Goal: Information Seeking & Learning: Learn about a topic

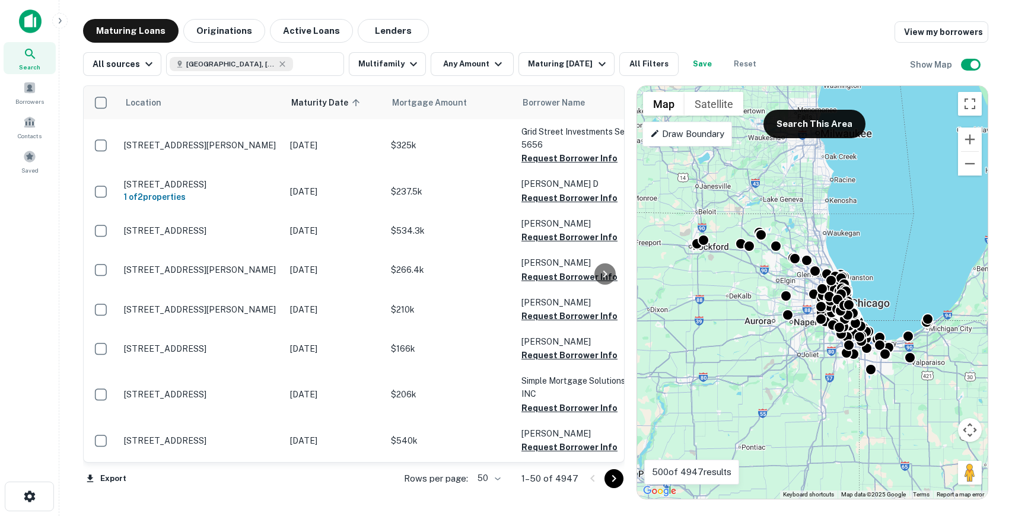
click at [40, 11] on img at bounding box center [30, 21] width 23 height 24
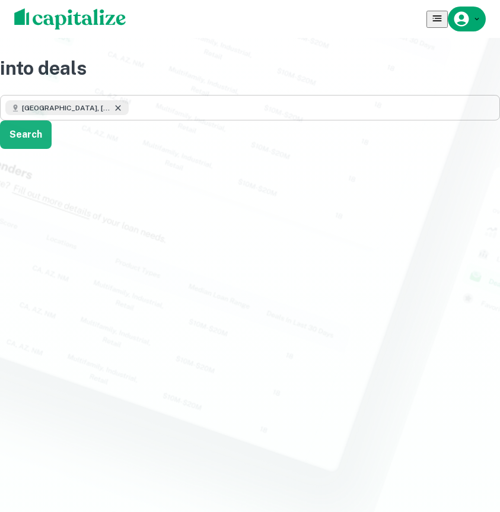
click at [113, 113] on icon at bounding box center [117, 107] width 9 height 9
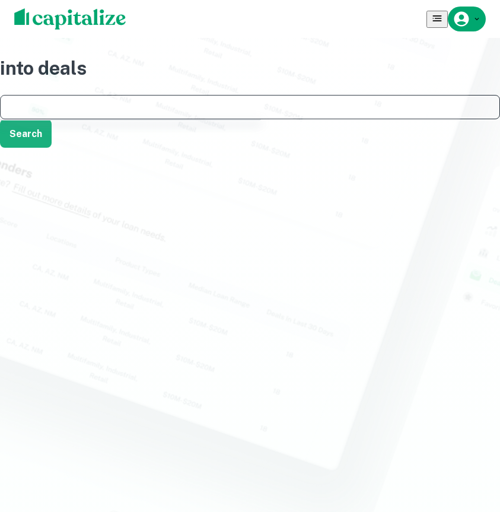
click at [112, 114] on input "text" at bounding box center [249, 107] width 489 height 14
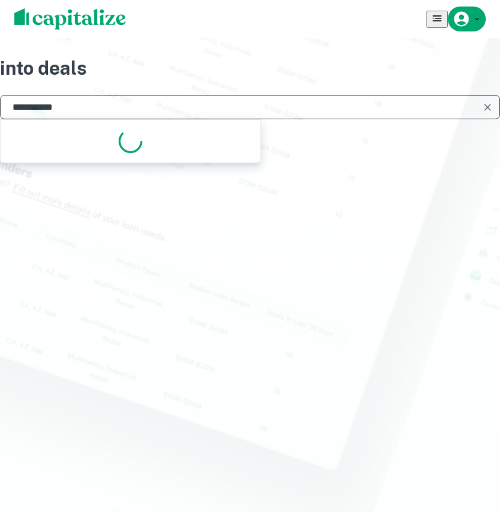
type input "**********"
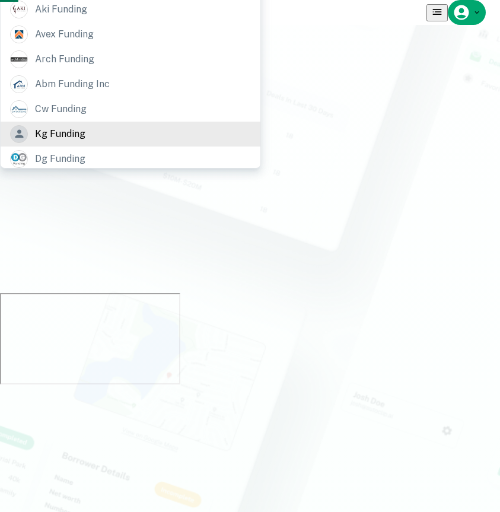
scroll to position [90, 0]
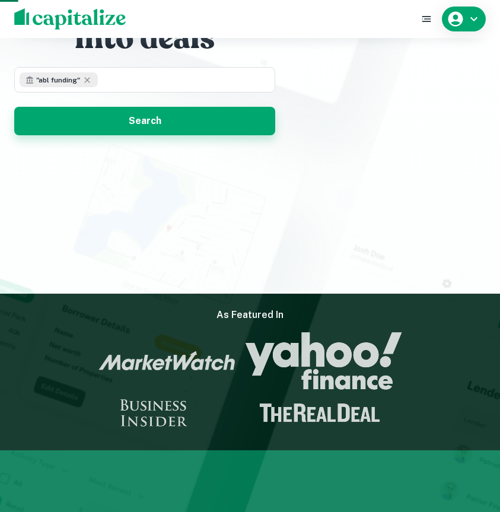
click at [148, 121] on button "Search" at bounding box center [144, 121] width 261 height 28
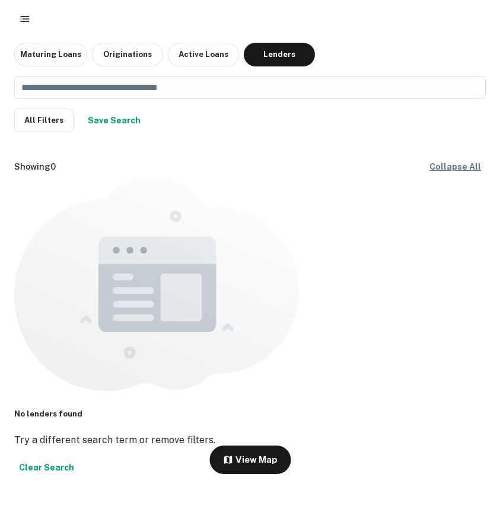
scroll to position [7, 0]
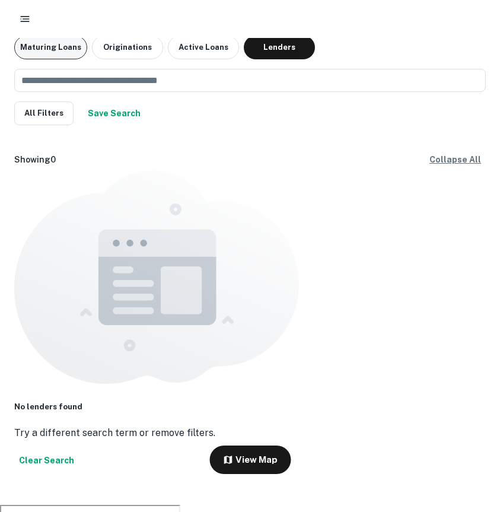
click at [57, 51] on button "Maturing Loans" at bounding box center [50, 48] width 73 height 24
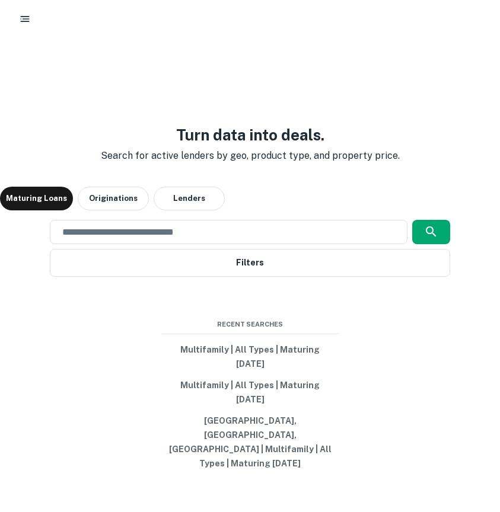
scroll to position [43, 0]
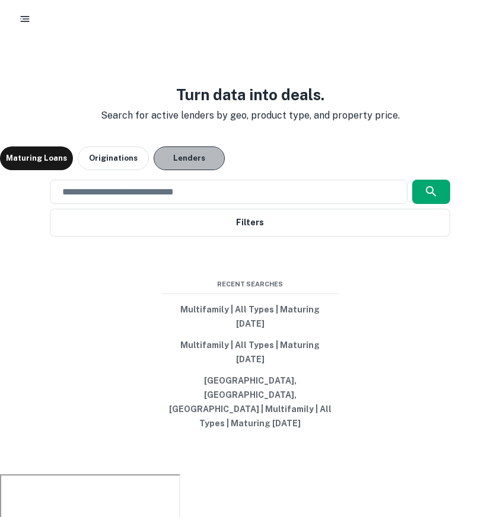
click at [196, 170] on button "Lenders" at bounding box center [189, 158] width 71 height 24
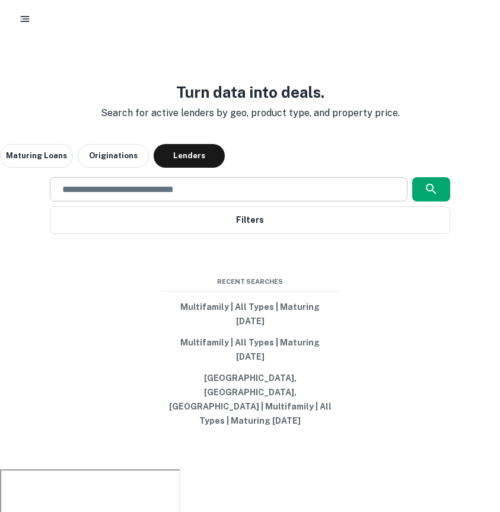
click at [182, 196] on input "text" at bounding box center [228, 190] width 346 height 14
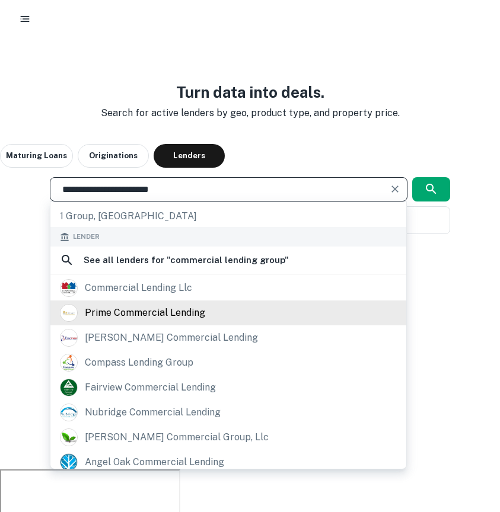
scroll to position [157, 0]
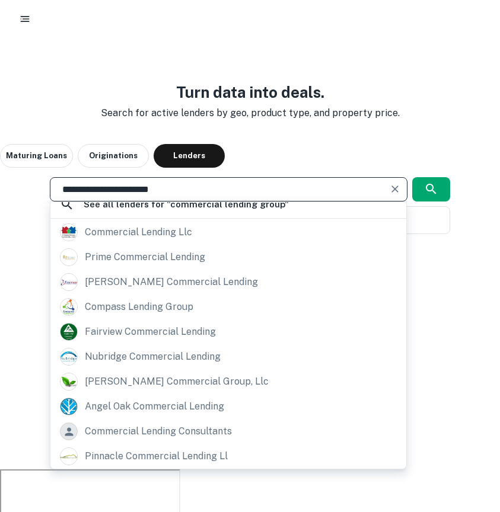
type input "**********"
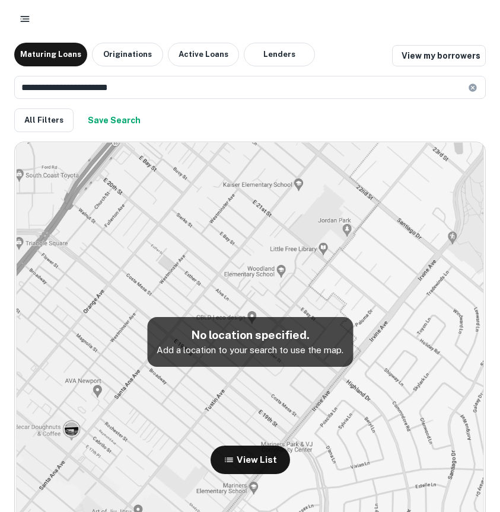
click at [280, 69] on div "**********" at bounding box center [249, 99] width 471 height 66
click at [272, 56] on button "Lenders" at bounding box center [279, 55] width 71 height 24
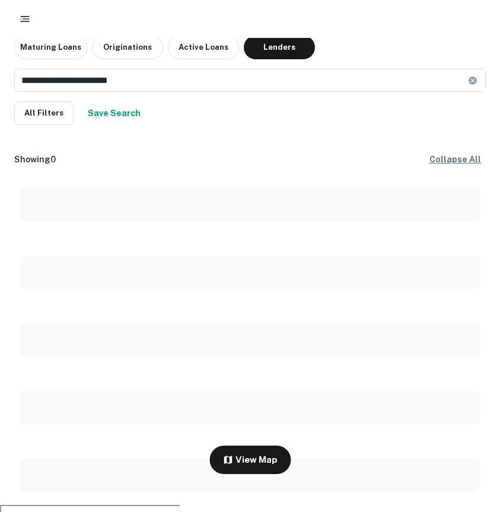
click at [143, 73] on input "**********" at bounding box center [241, 80] width 454 height 23
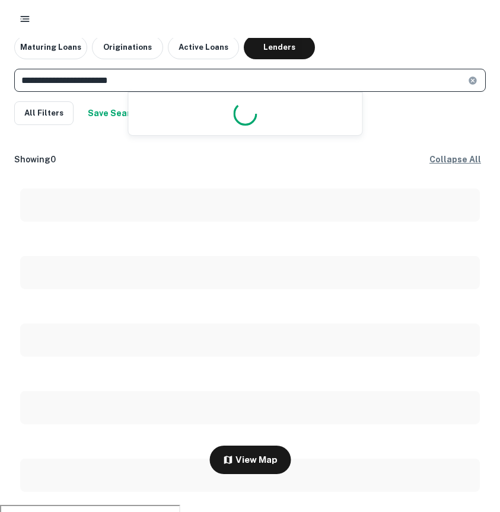
click at [143, 73] on input "**********" at bounding box center [241, 80] width 454 height 23
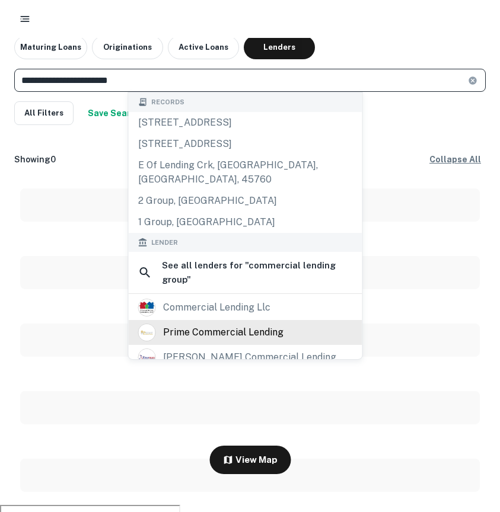
scroll to position [42, 0]
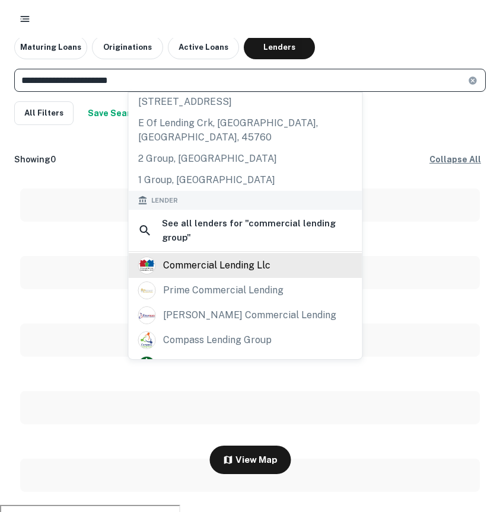
click at [246, 257] on div "commercial lending llc" at bounding box center [216, 266] width 107 height 18
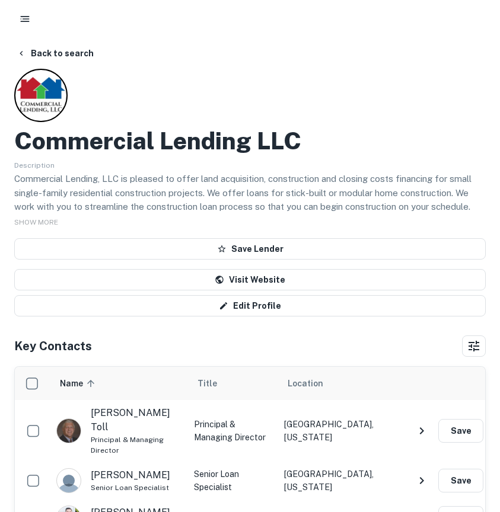
click at [50, 207] on p "Commercial Lending, LLC is pleased to offer land acquisition, construction and …" at bounding box center [249, 221] width 471 height 98
click at [50, 222] on span "SHOW MORE" at bounding box center [36, 222] width 44 height 8
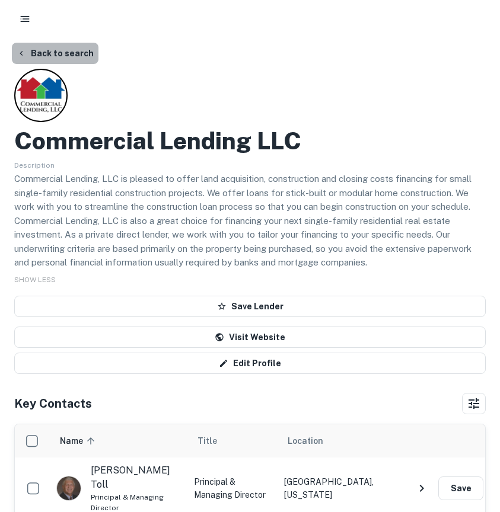
click at [87, 52] on button "Back to search" at bounding box center [55, 53] width 87 height 21
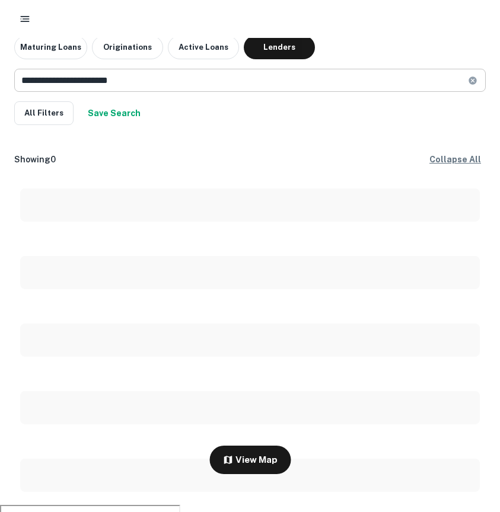
click at [103, 72] on input "**********" at bounding box center [241, 80] width 454 height 23
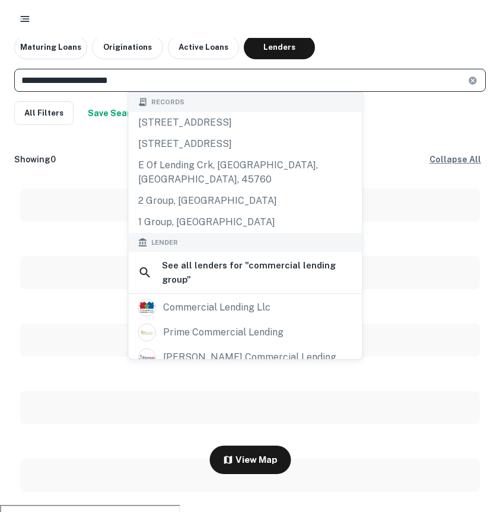
click at [103, 72] on input "**********" at bounding box center [241, 80] width 454 height 23
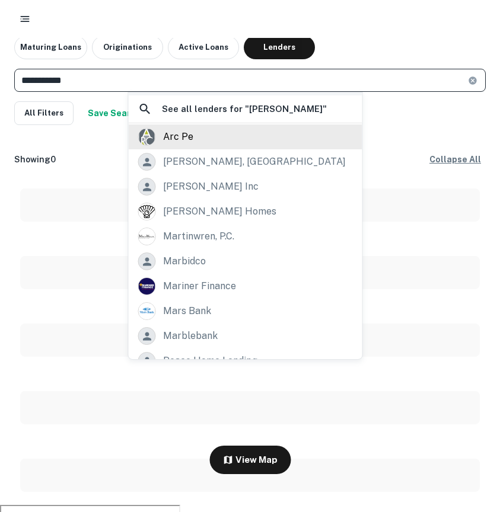
scroll to position [178, 0]
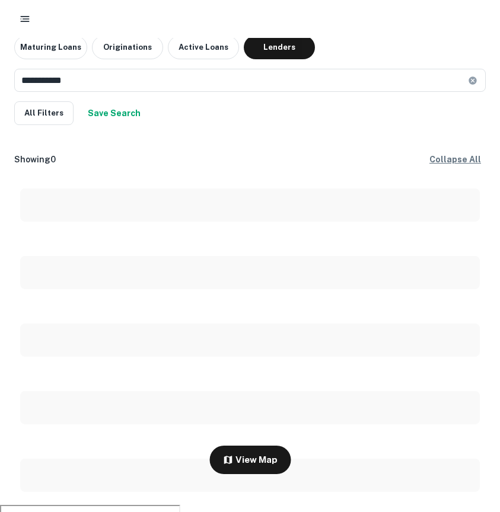
click at [462, 93] on div "**********" at bounding box center [249, 92] width 471 height 66
click at [467, 86] on input "**********" at bounding box center [241, 80] width 454 height 23
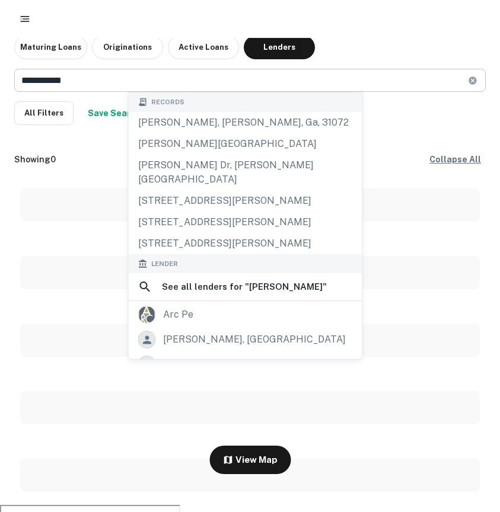
click at [470, 85] on icon at bounding box center [472, 80] width 9 height 9
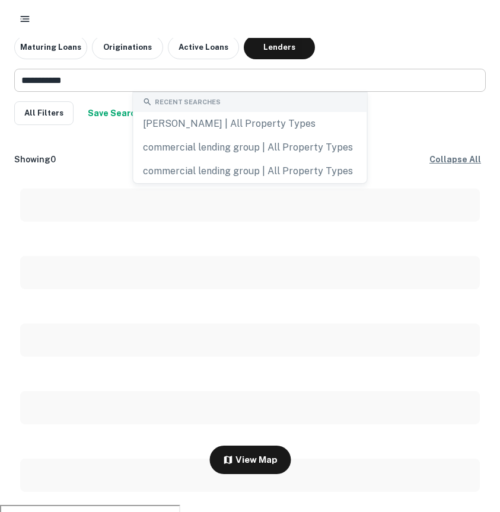
click at [219, 81] on input "**********" at bounding box center [245, 80] width 463 height 23
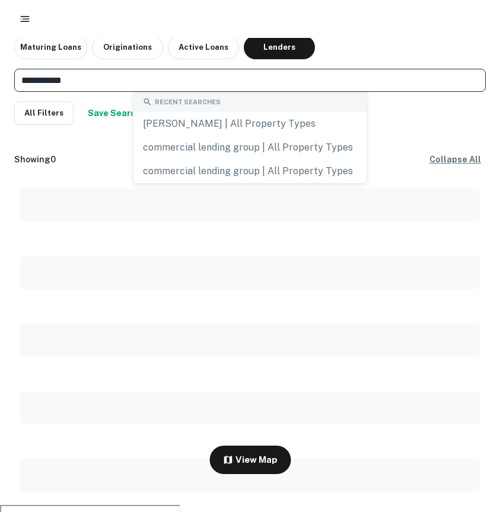
click at [219, 81] on input "**********" at bounding box center [245, 80] width 463 height 23
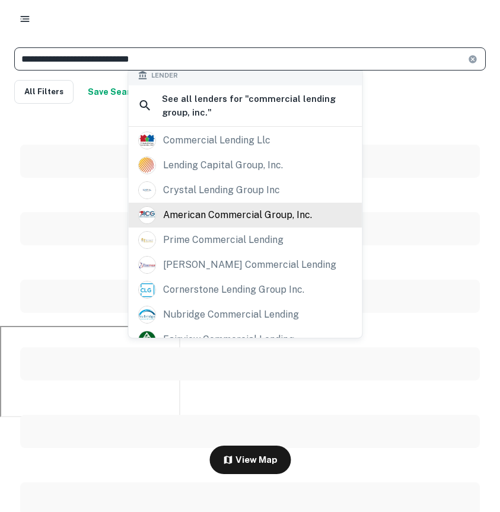
scroll to position [282, 0]
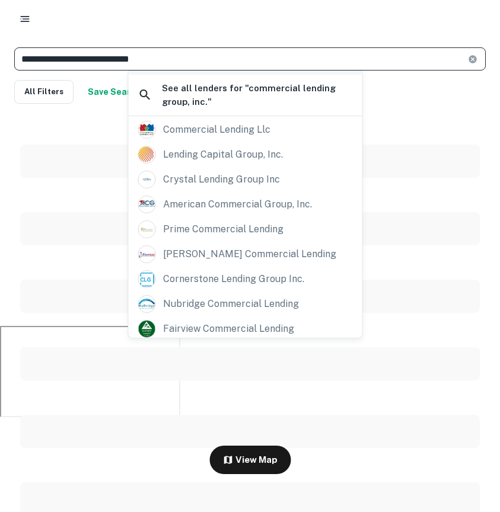
click at [288, 25] on div at bounding box center [249, 18] width 471 height 21
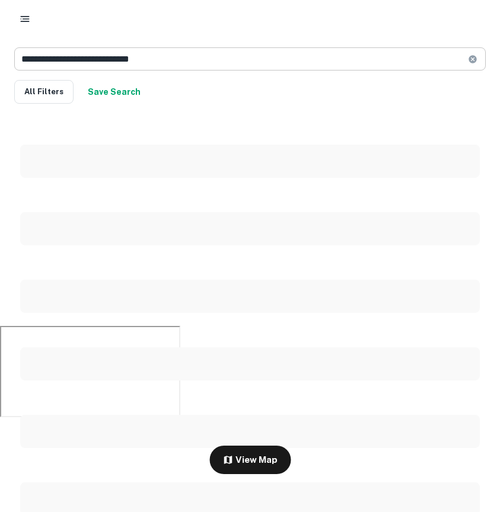
click at [145, 65] on input "**********" at bounding box center [241, 58] width 454 height 23
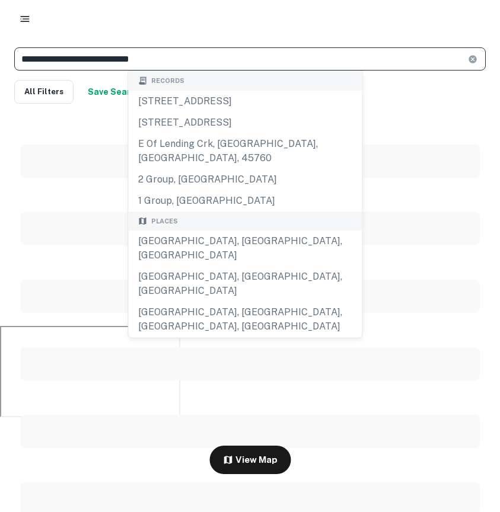
click at [145, 65] on input "**********" at bounding box center [241, 58] width 454 height 23
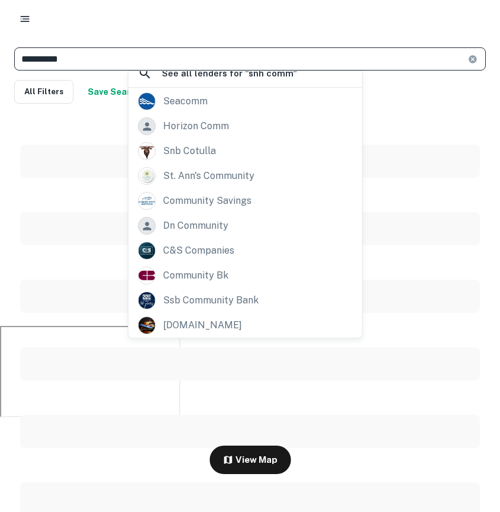
scroll to position [0, 0]
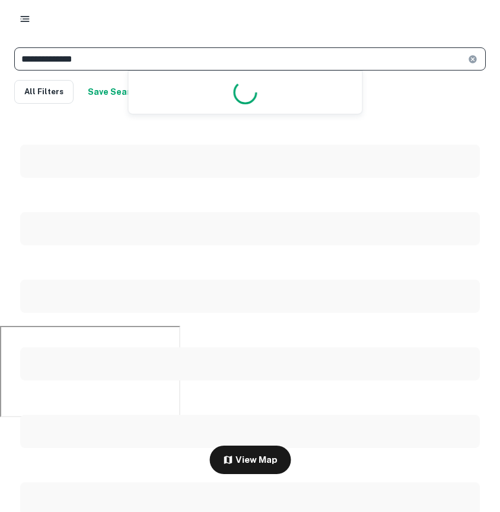
type input "**********"
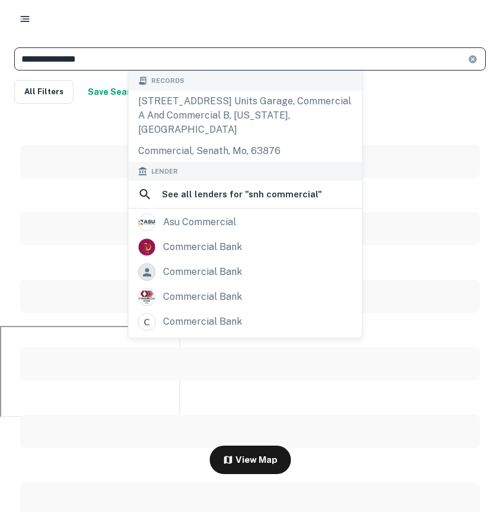
click at [166, 59] on input "**********" at bounding box center [241, 58] width 454 height 23
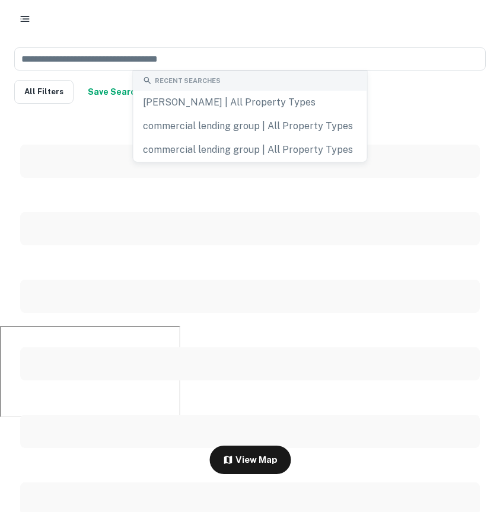
click at [190, 23] on div at bounding box center [249, 18] width 471 height 21
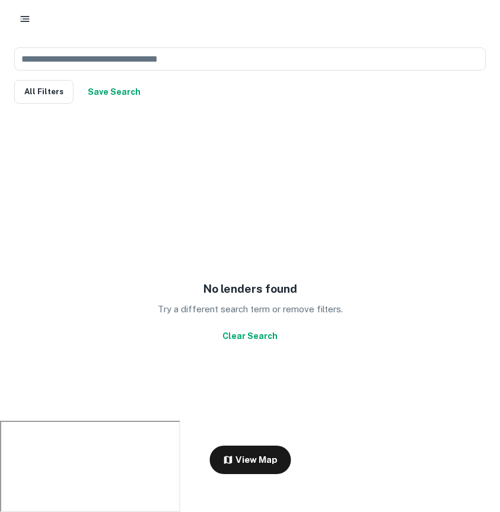
scroll to position [7, 0]
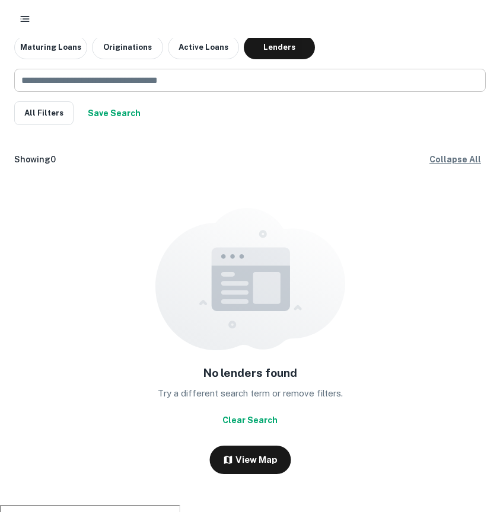
click at [156, 90] on input "text" at bounding box center [245, 80] width 463 height 23
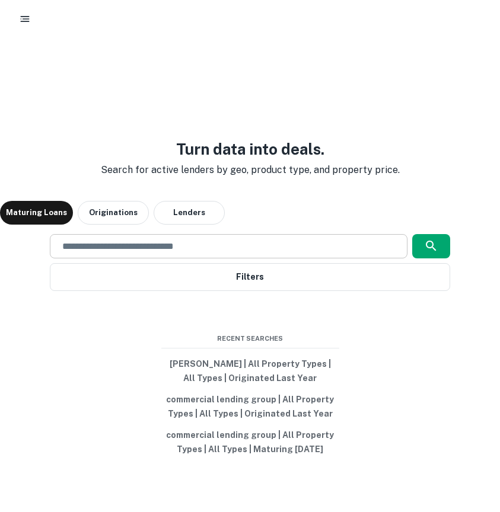
click at [177, 243] on input "text" at bounding box center [228, 247] width 346 height 14
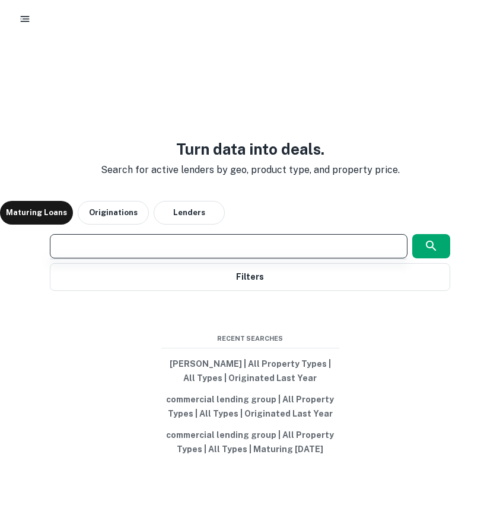
click at [282, 220] on div "Maturing Loans Originations Lenders" at bounding box center [250, 213] width 500 height 24
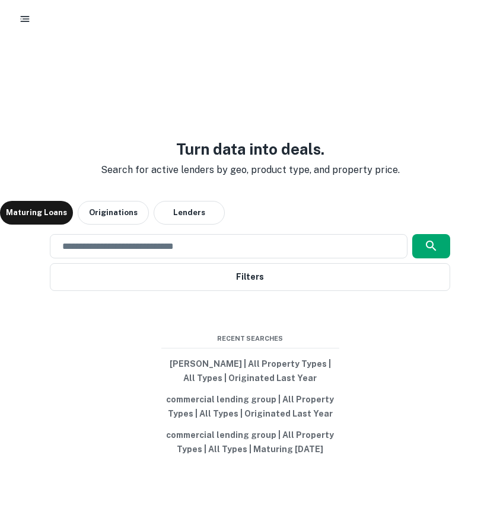
click at [282, 234] on div "Turn data into deals. Search for active lenders by geo, product type, and prope…" at bounding box center [250, 299] width 500 height 512
click at [176, 206] on button "Lenders" at bounding box center [189, 213] width 71 height 24
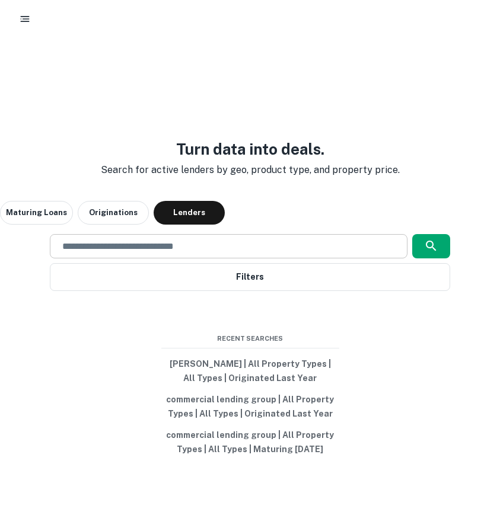
click at [188, 247] on input "text" at bounding box center [228, 247] width 346 height 14
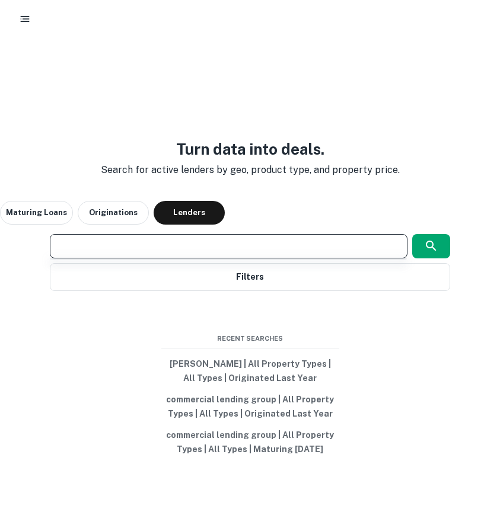
type input "*"
click at [352, 98] on div "Turn data into deals. Search for active lenders by geo, product type, and prope…" at bounding box center [250, 299] width 500 height 512
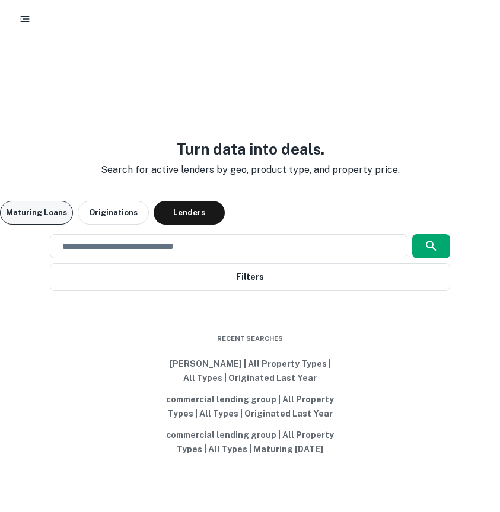
click at [59, 212] on button "Maturing Loans" at bounding box center [36, 213] width 73 height 24
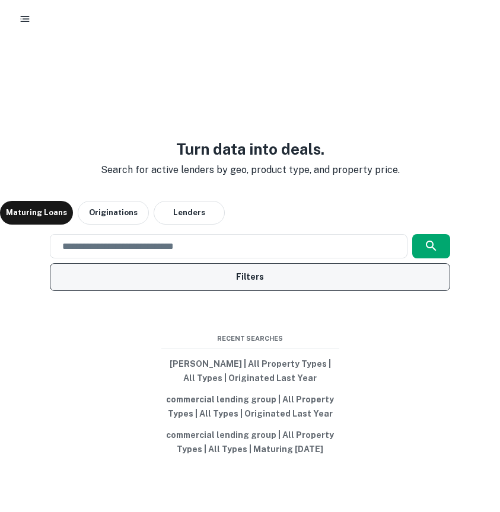
click at [326, 278] on button "Filters" at bounding box center [250, 277] width 400 height 28
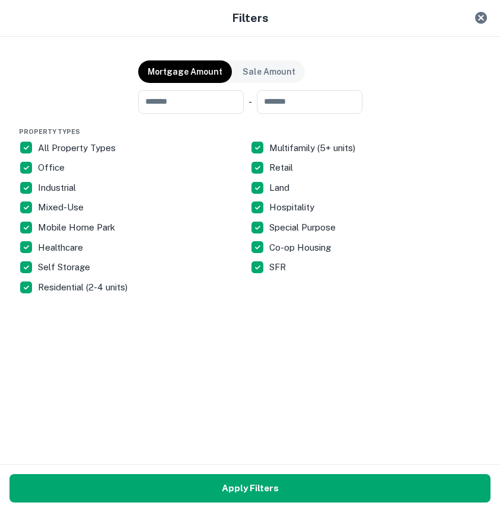
click at [480, 20] on icon "Close" at bounding box center [481, 18] width 12 height 12
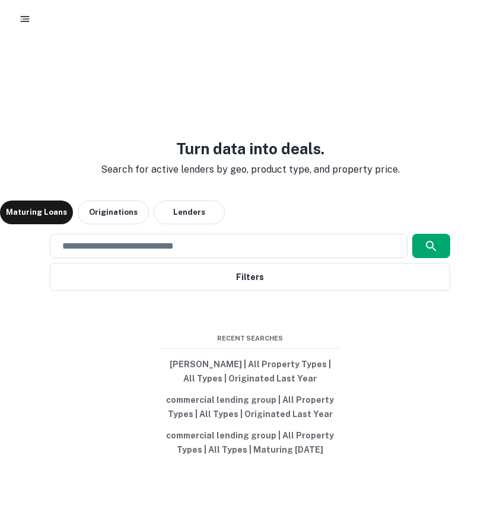
click at [28, 21] on icon "button" at bounding box center [25, 19] width 12 height 12
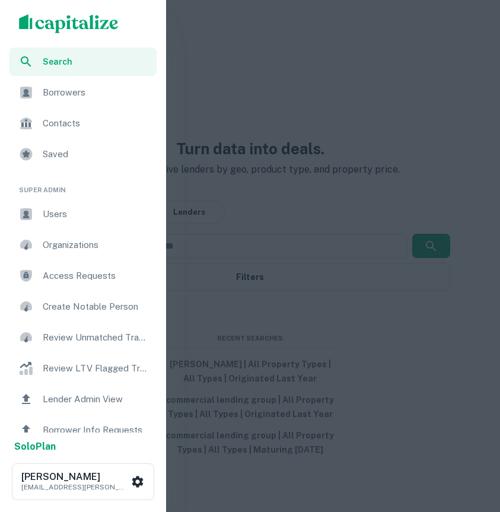
click at [299, 72] on div at bounding box center [250, 256] width 500 height 512
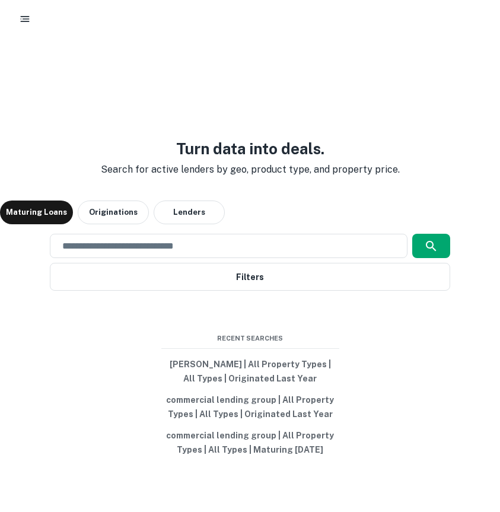
click at [22, 24] on button "button" at bounding box center [24, 18] width 21 height 21
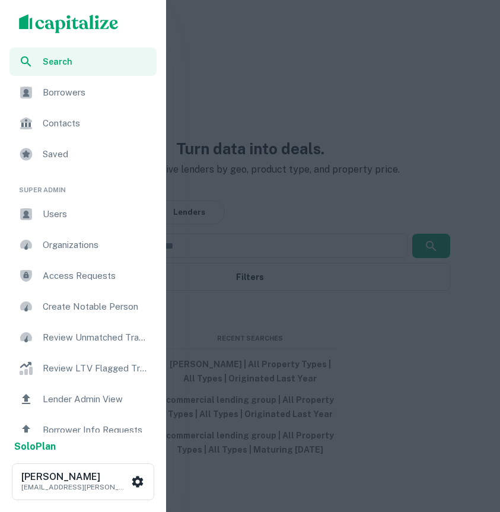
click at [53, 101] on div "Borrowers" at bounding box center [82, 92] width 147 height 28
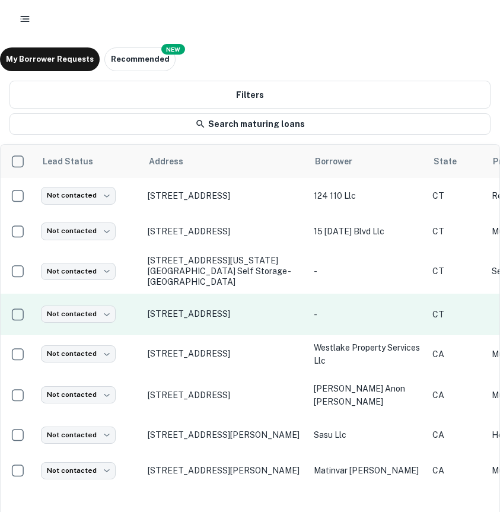
click at [248, 308] on p "[STREET_ADDRESS]" at bounding box center [225, 313] width 154 height 11
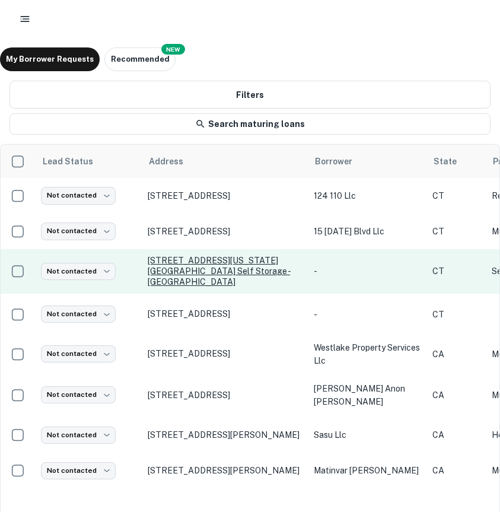
click at [213, 265] on p "[STREET_ADDRESS][US_STATE][GEOGRAPHIC_DATA] self storage - [GEOGRAPHIC_DATA]" at bounding box center [225, 271] width 154 height 33
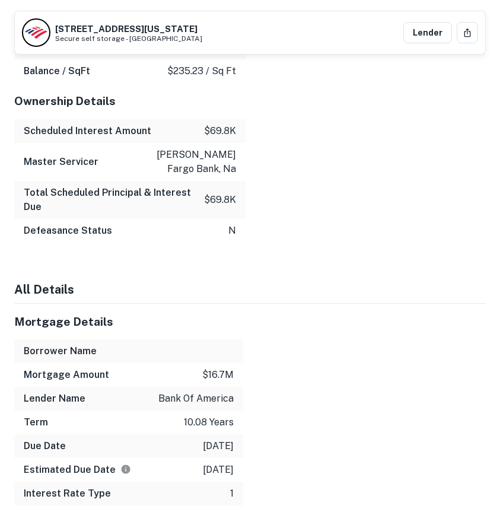
scroll to position [1936, 0]
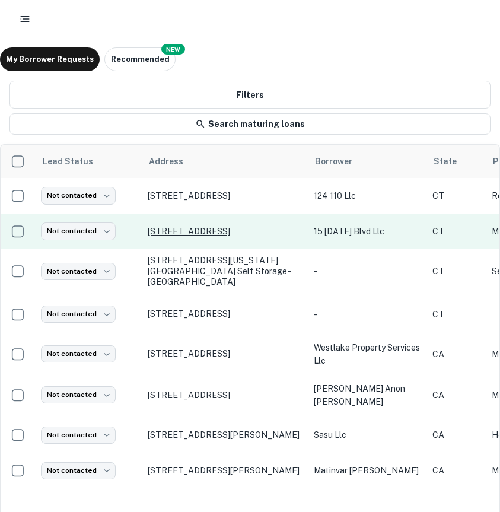
click at [204, 232] on p "433 Elm St Stamford, CT06902" at bounding box center [225, 231] width 154 height 11
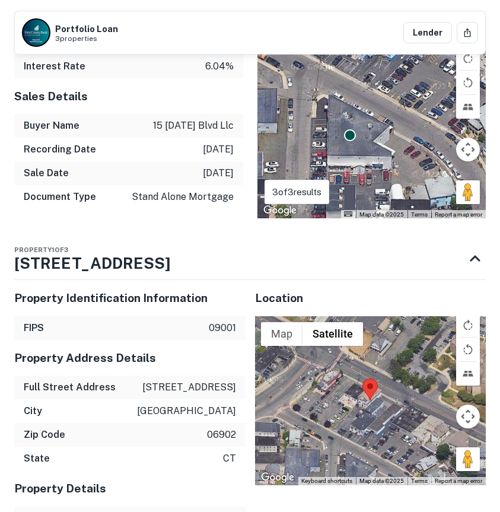
scroll to position [914, 0]
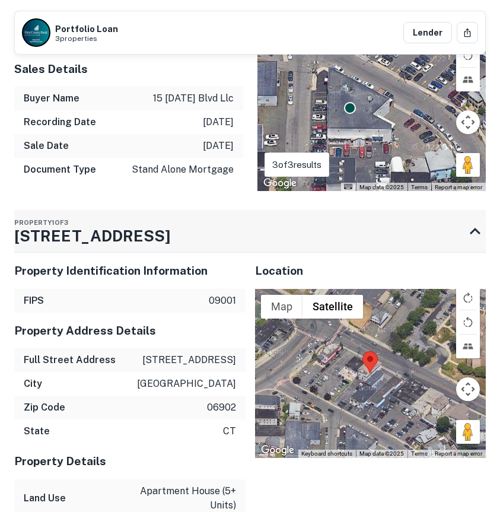
click at [464, 221] on icon at bounding box center [474, 231] width 21 height 21
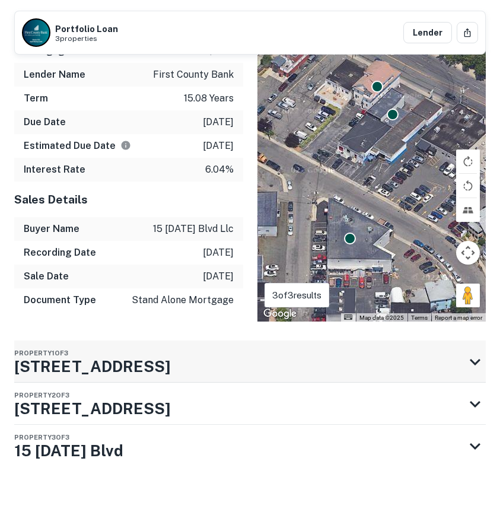
scroll to position [783, 0]
click at [226, 391] on div "Property 2 of 3 443 Elm St" at bounding box center [239, 403] width 450 height 42
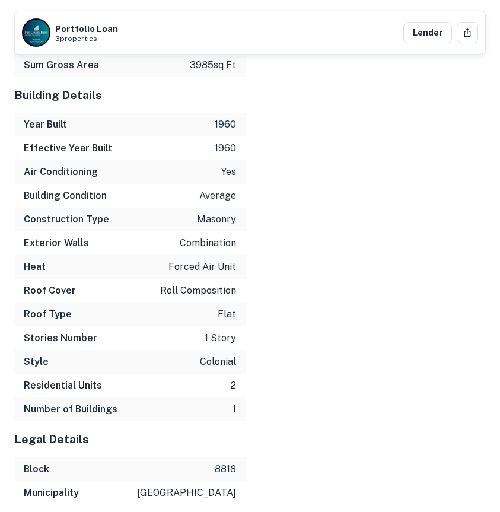
scroll to position [1822, 0]
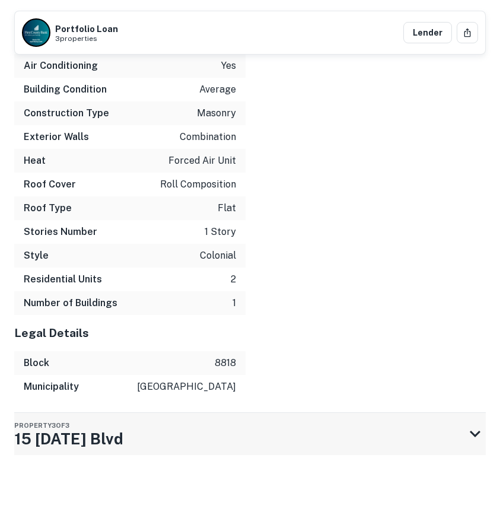
click at [230, 435] on div "Property 3 of 3 15 Halloween Blvd" at bounding box center [239, 434] width 450 height 42
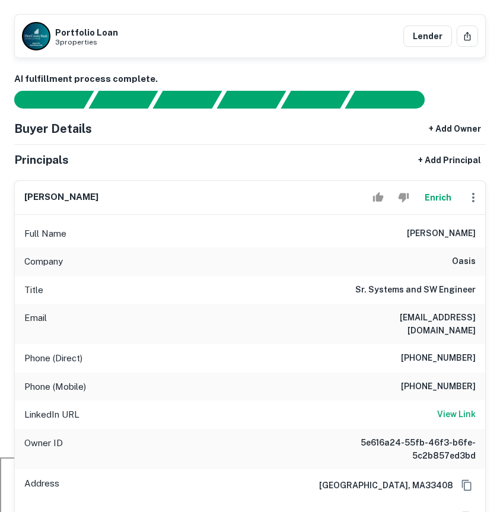
scroll to position [49, 0]
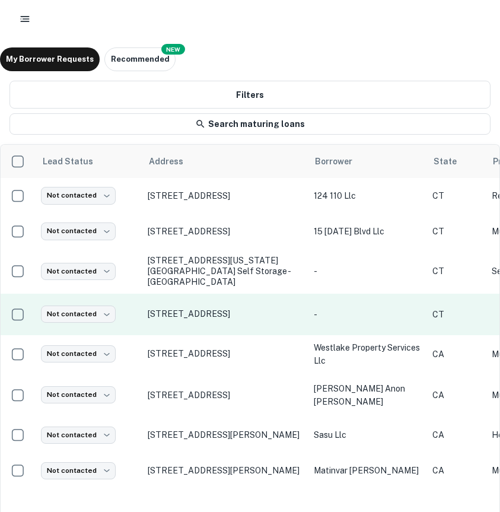
click at [210, 308] on p "314 Cove Rd, Stamford, CT, 06902" at bounding box center [225, 313] width 154 height 11
click at [266, 317] on td "314 Cove Rd, Stamford, CT, 06902" at bounding box center [225, 314] width 166 height 42
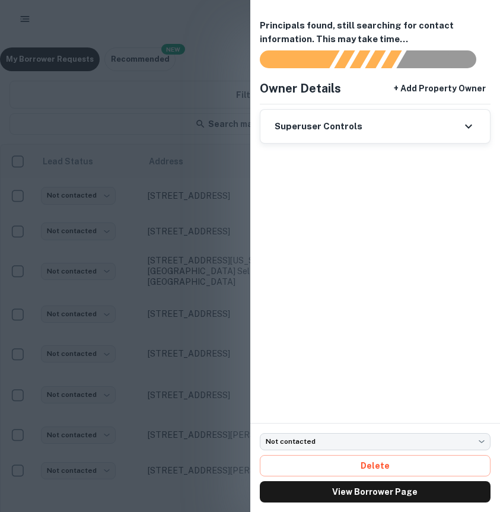
click at [213, 307] on div at bounding box center [250, 256] width 500 height 512
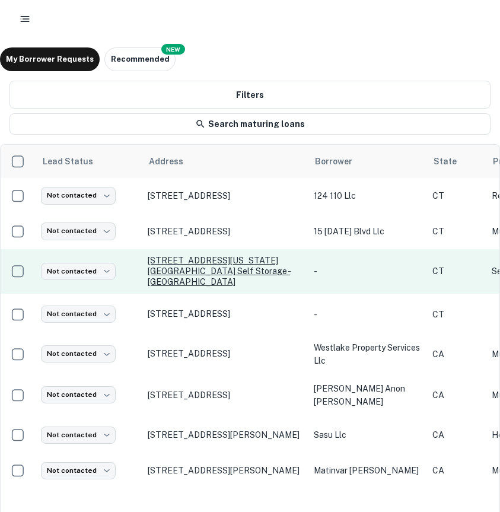
click at [238, 275] on p "587 Connecticut Avenue Secure self storage - norwalk Norwalk, CT06854" at bounding box center [225, 271] width 154 height 33
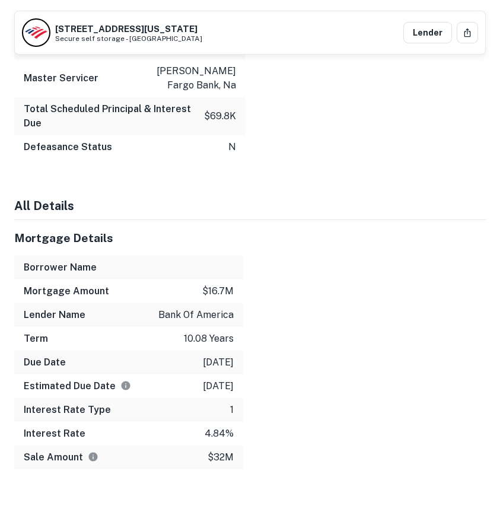
scroll to position [1910, 0]
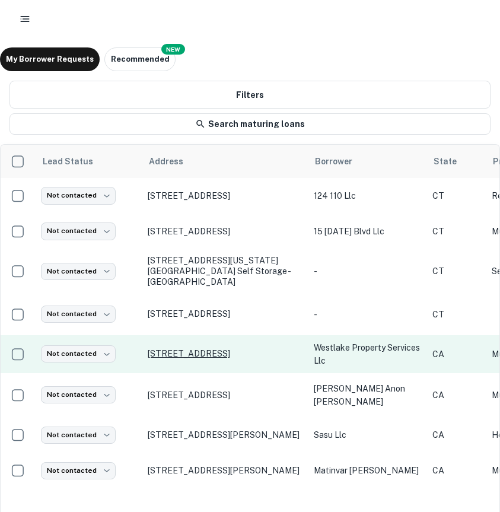
click at [194, 348] on p "720 S Westlake Ave Los Angeles, CA90057" at bounding box center [225, 353] width 154 height 11
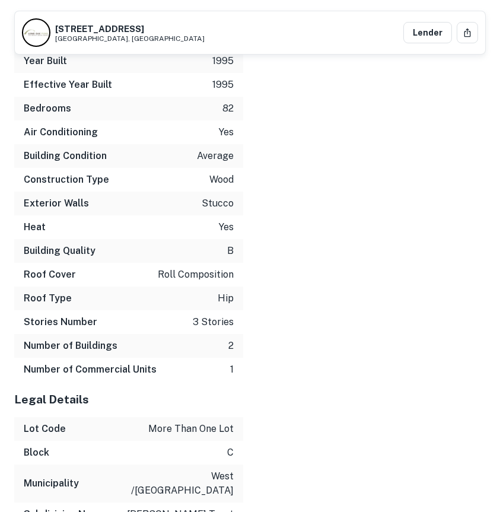
scroll to position [1970, 0]
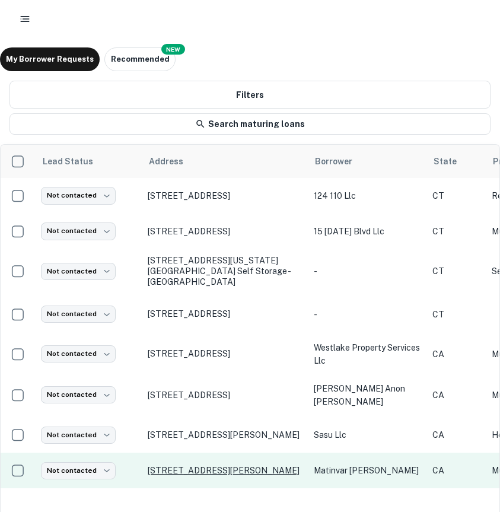
click at [220, 465] on p "6954 Baird Ave Reseda, CA91335" at bounding box center [225, 470] width 154 height 11
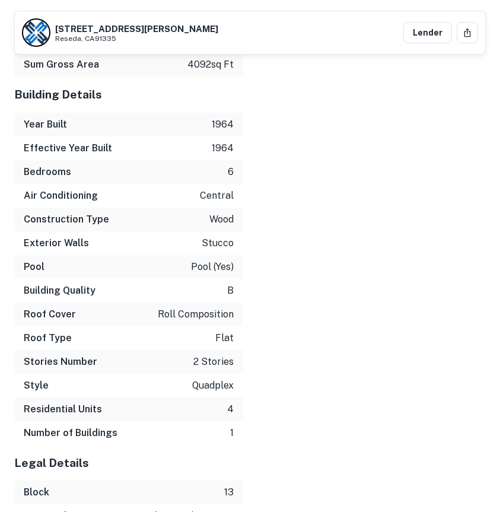
scroll to position [2489, 0]
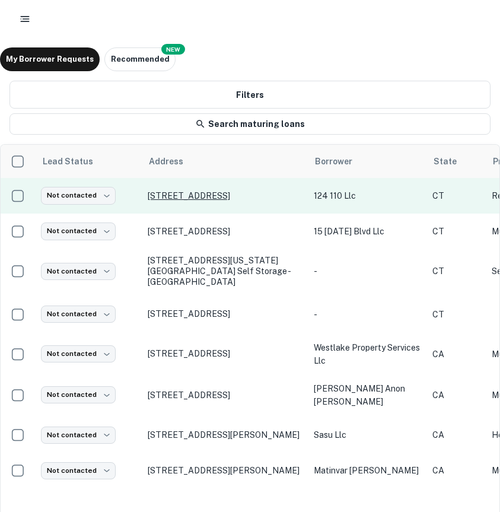
click at [172, 201] on p "[STREET_ADDRESS]" at bounding box center [225, 195] width 154 height 11
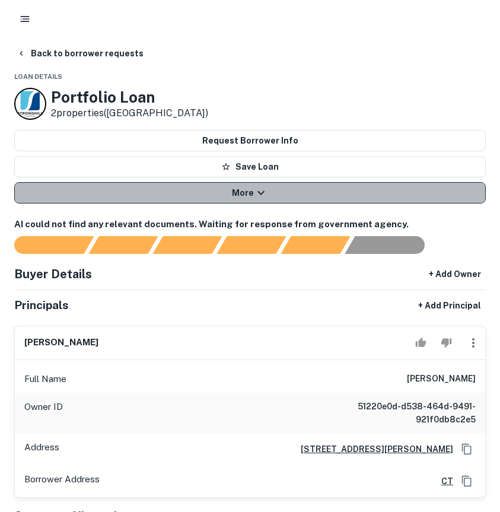
click at [237, 196] on button "More" at bounding box center [249, 192] width 471 height 21
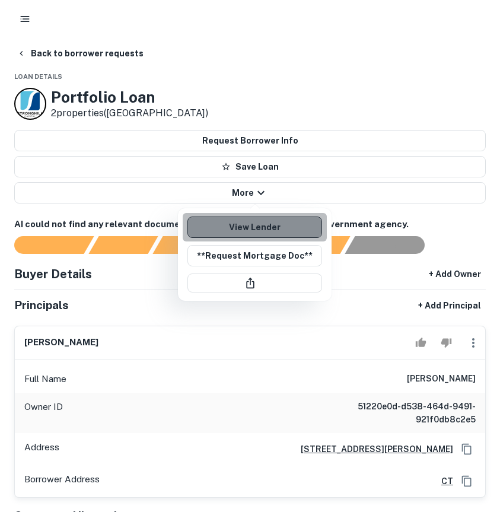
click at [254, 229] on link "View Lender" at bounding box center [254, 226] width 135 height 21
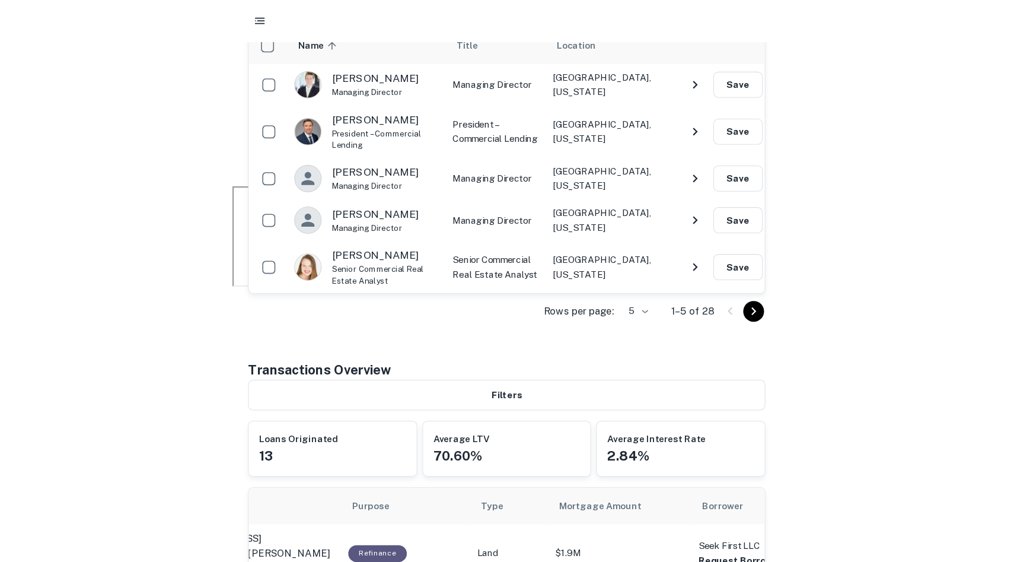
scroll to position [342, 0]
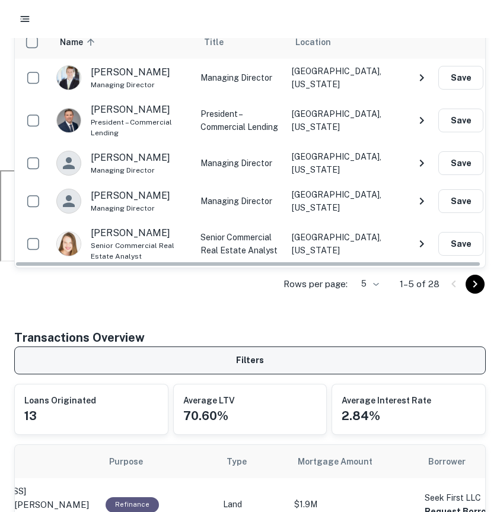
click at [271, 355] on button "Filters" at bounding box center [249, 360] width 471 height 28
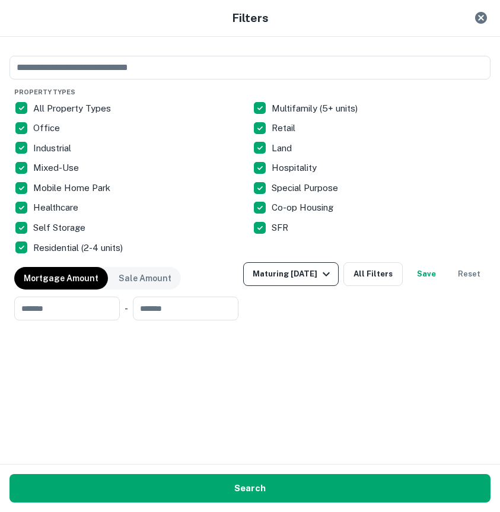
click at [333, 275] on div "Maturing [DATE]" at bounding box center [293, 274] width 81 height 14
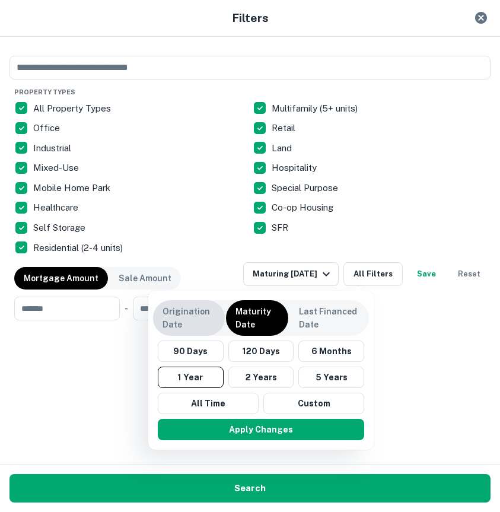
click at [207, 318] on p "Origination Date" at bounding box center [188, 318] width 53 height 26
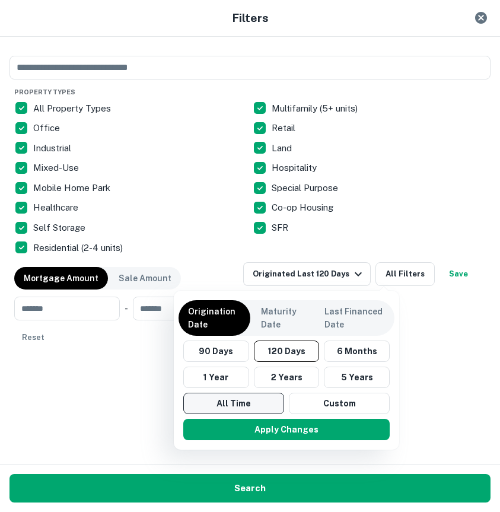
click at [229, 411] on button "All Time" at bounding box center [233, 403] width 101 height 21
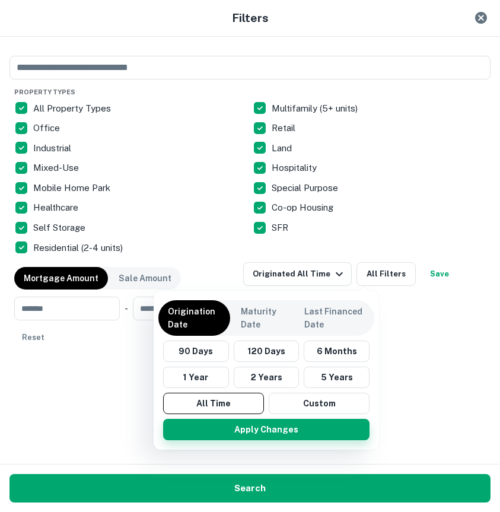
click at [261, 437] on button "Apply Changes" at bounding box center [266, 429] width 206 height 21
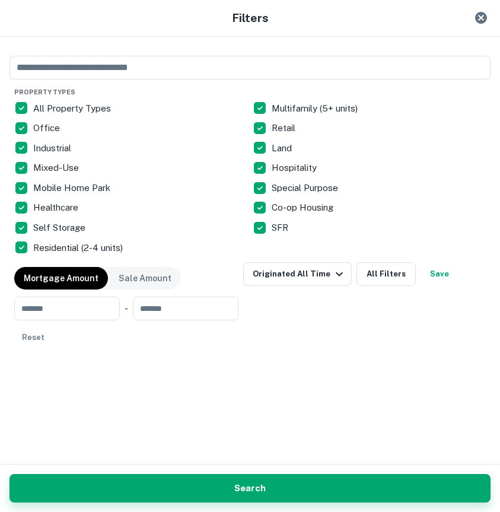
click at [305, 481] on button "Search" at bounding box center [249, 488] width 481 height 28
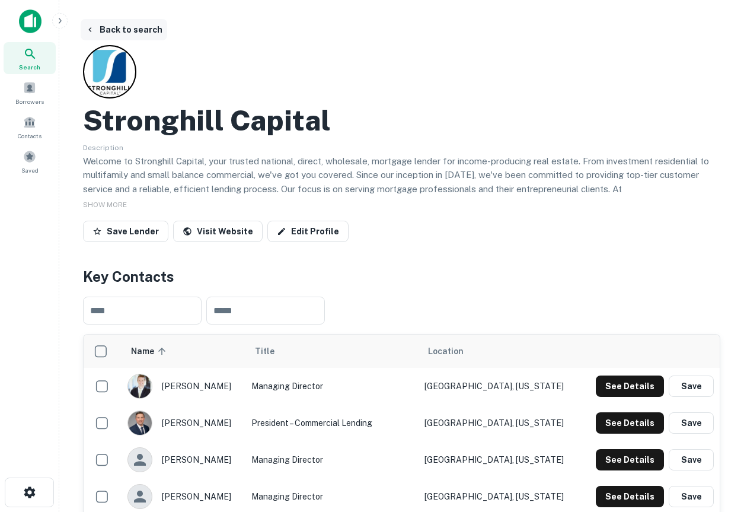
click at [130, 30] on button "Back to search" at bounding box center [124, 29] width 87 height 21
click at [28, 24] on img at bounding box center [30, 21] width 23 height 24
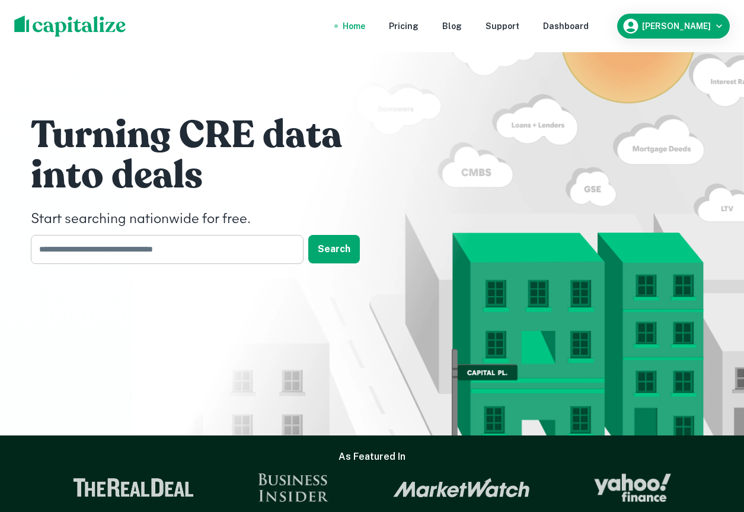
click at [197, 245] on input "text" at bounding box center [163, 249] width 264 height 29
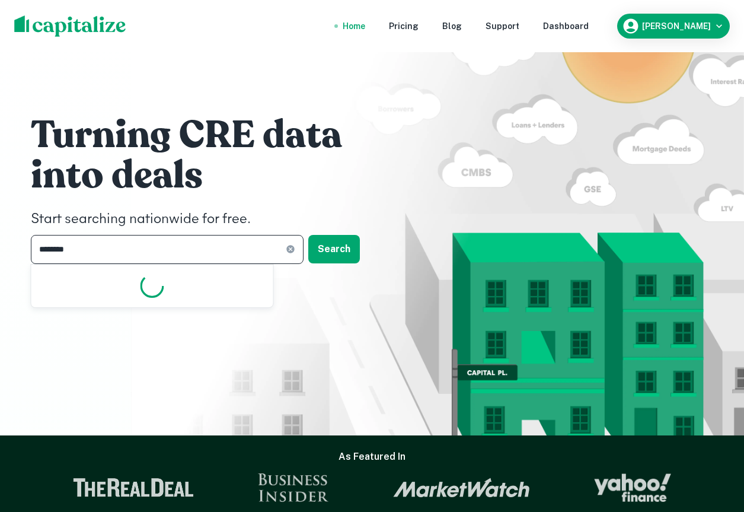
type input "*********"
